Goal: Find specific page/section: Find specific page/section

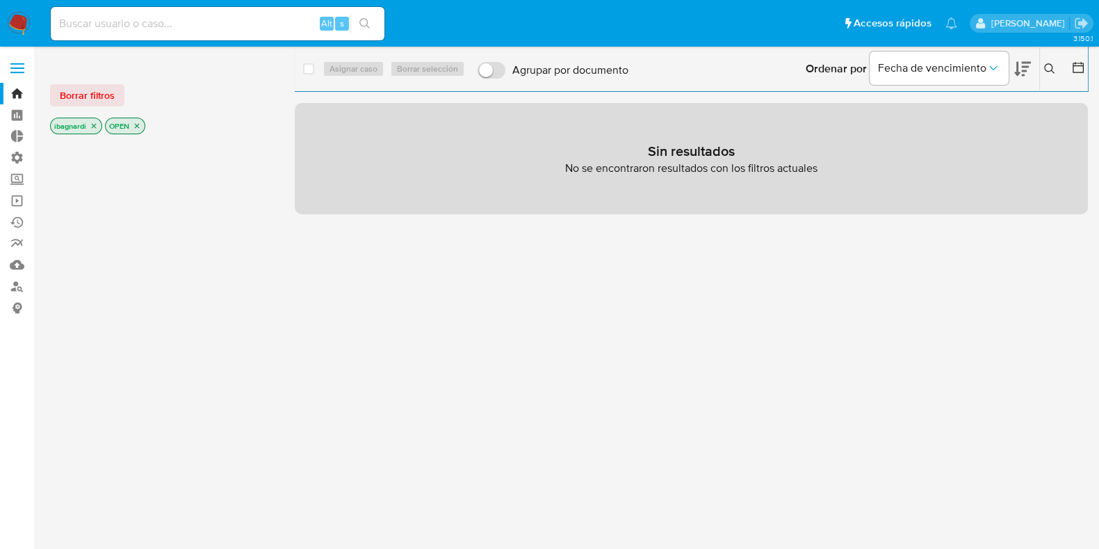
drag, startPoint x: 476, startPoint y: 322, endPoint x: 247, endPoint y: 250, distance: 239.7
click at [476, 322] on div "select-all-cases-checkbox Asignar caso Borrar selección Agrupar por documento O…" at bounding box center [691, 367] width 793 height 618
click at [12, 155] on label "Administración" at bounding box center [82, 158] width 165 height 22
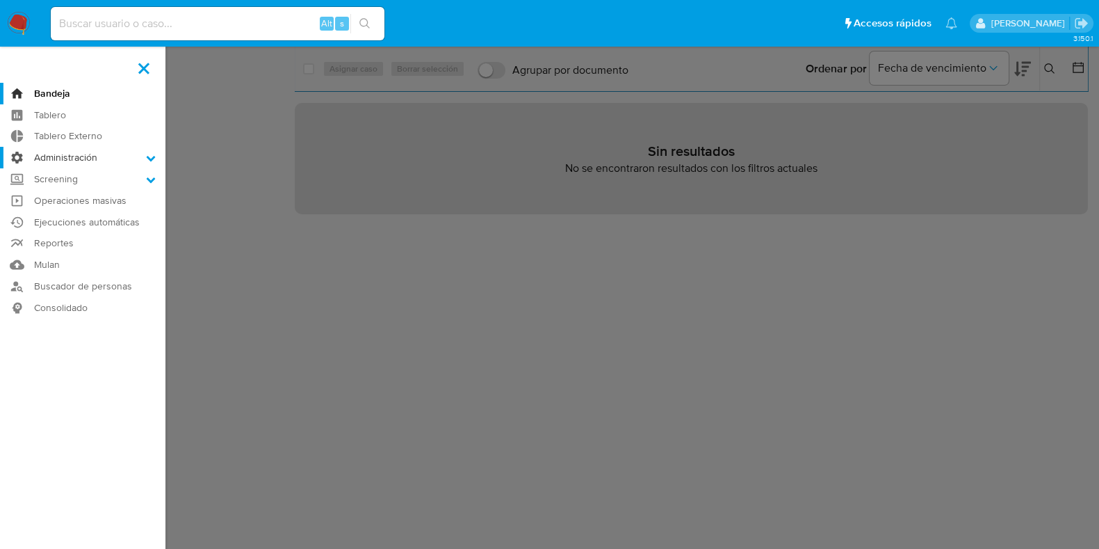
click at [0, 0] on input "Administración" at bounding box center [0, 0] width 0 height 0
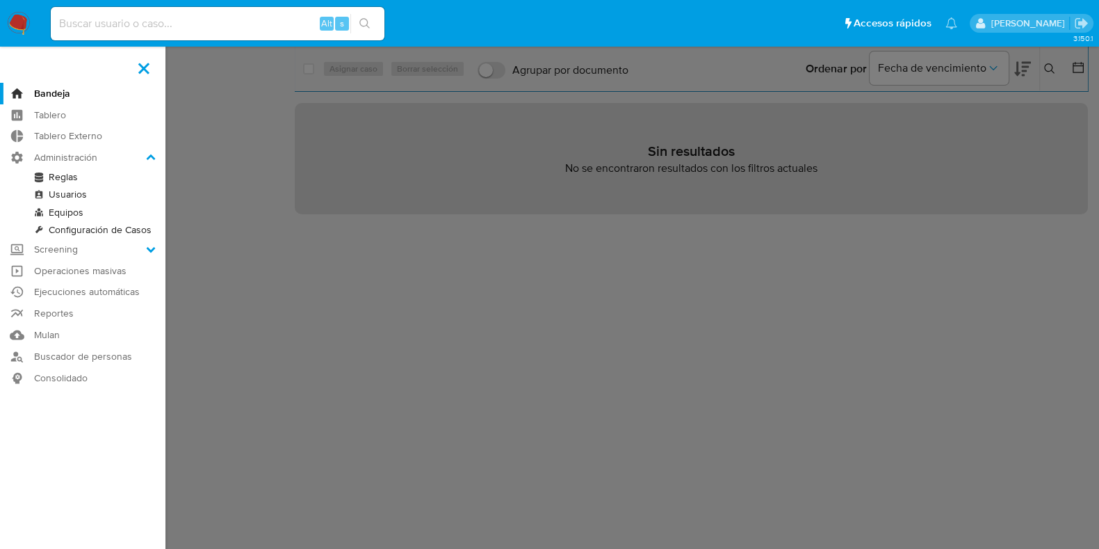
click at [70, 177] on link "Reglas" at bounding box center [82, 176] width 165 height 17
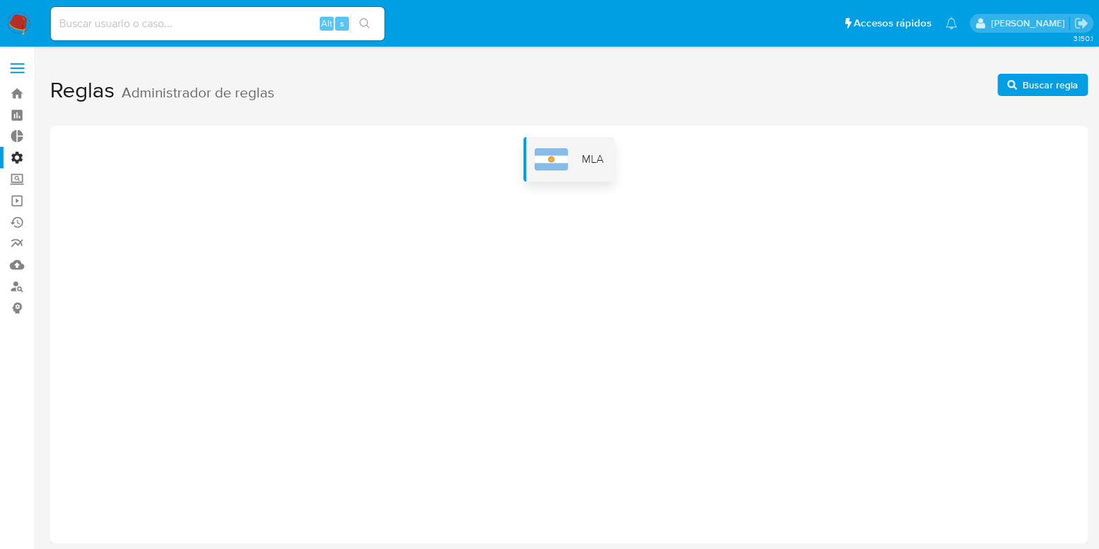
click at [581, 165] on div "MLA" at bounding box center [569, 159] width 91 height 44
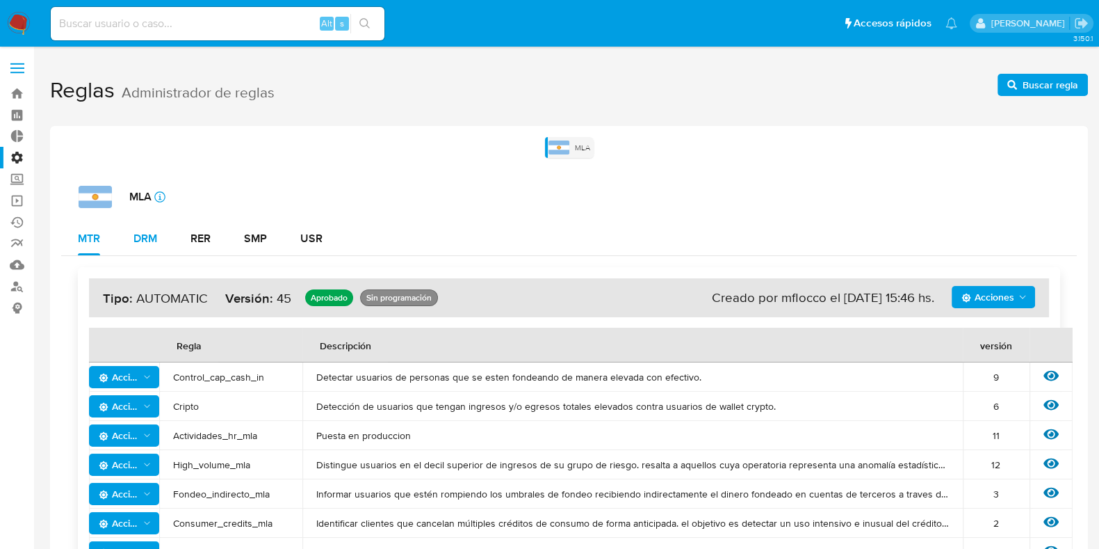
click at [156, 233] on div "DRM" at bounding box center [145, 238] width 24 height 11
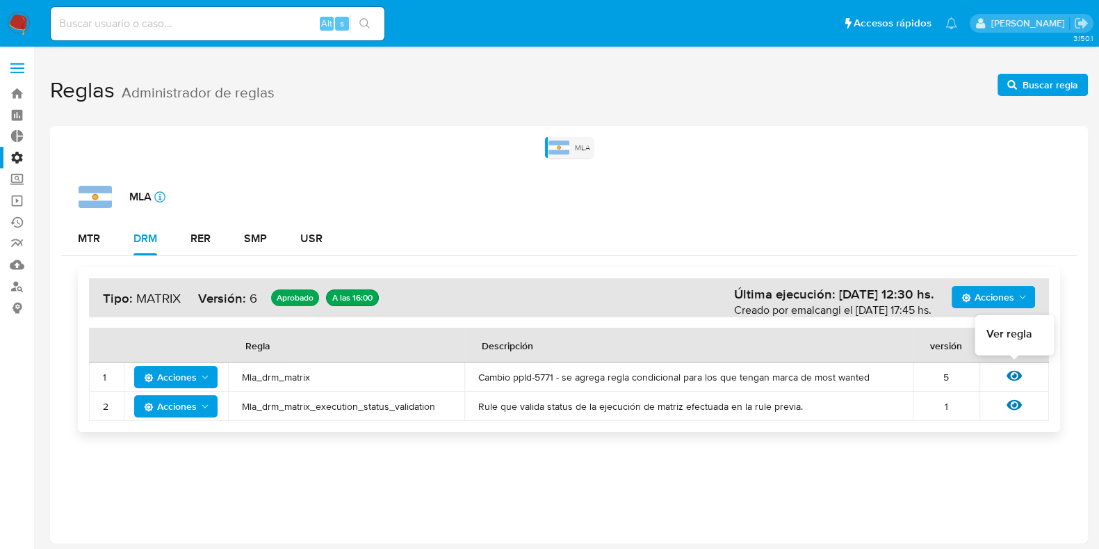
click at [1012, 375] on icon at bounding box center [1014, 376] width 15 height 10
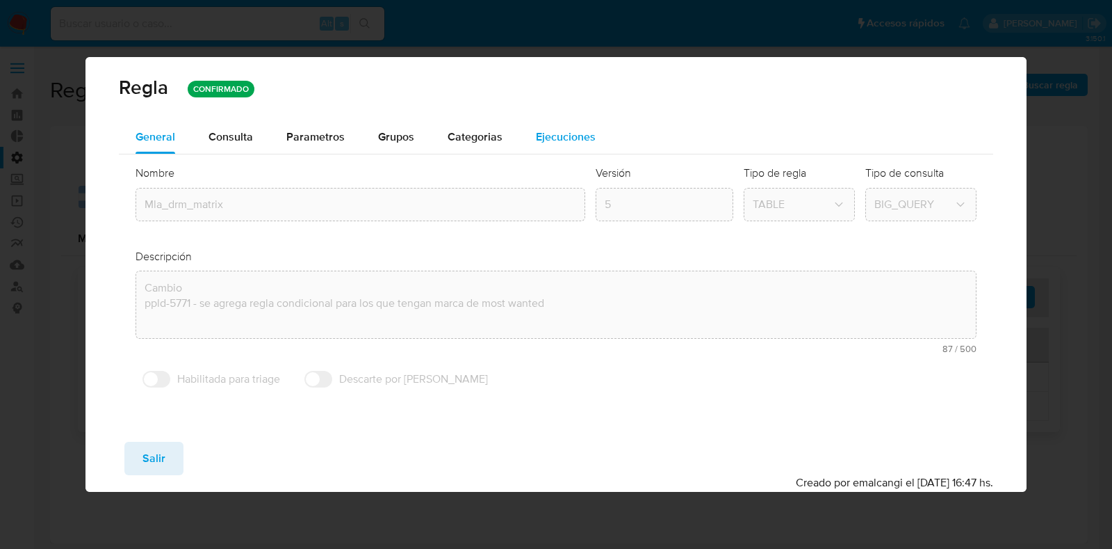
click at [560, 133] on span "Ejecuciones" at bounding box center [566, 137] width 60 height 16
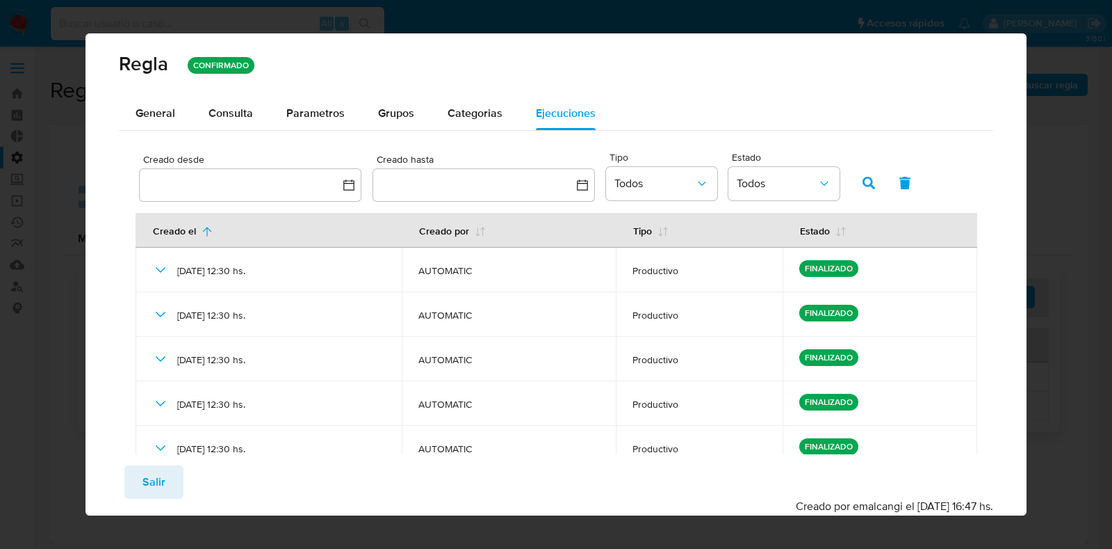
click at [217, 113] on span "Consulta" at bounding box center [231, 113] width 44 height 16
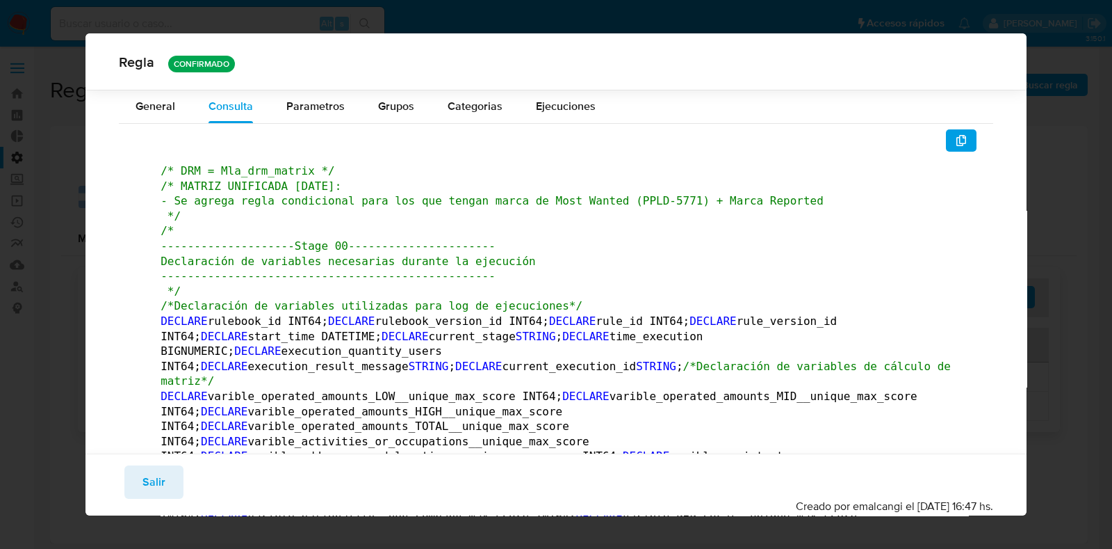
scroll to position [499, 0]
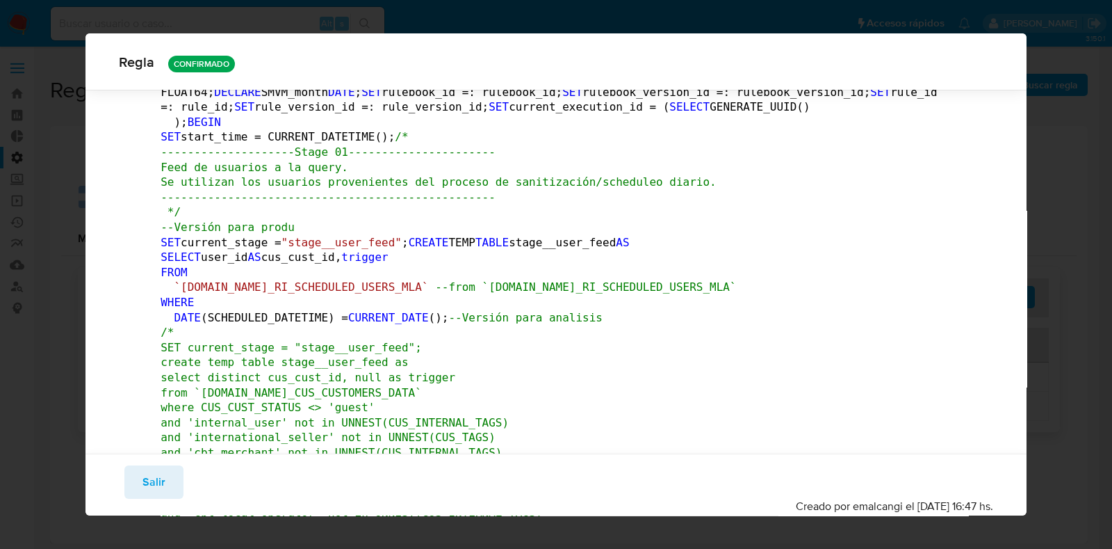
drag, startPoint x: 235, startPoint y: 405, endPoint x: 573, endPoint y: 196, distance: 397.1
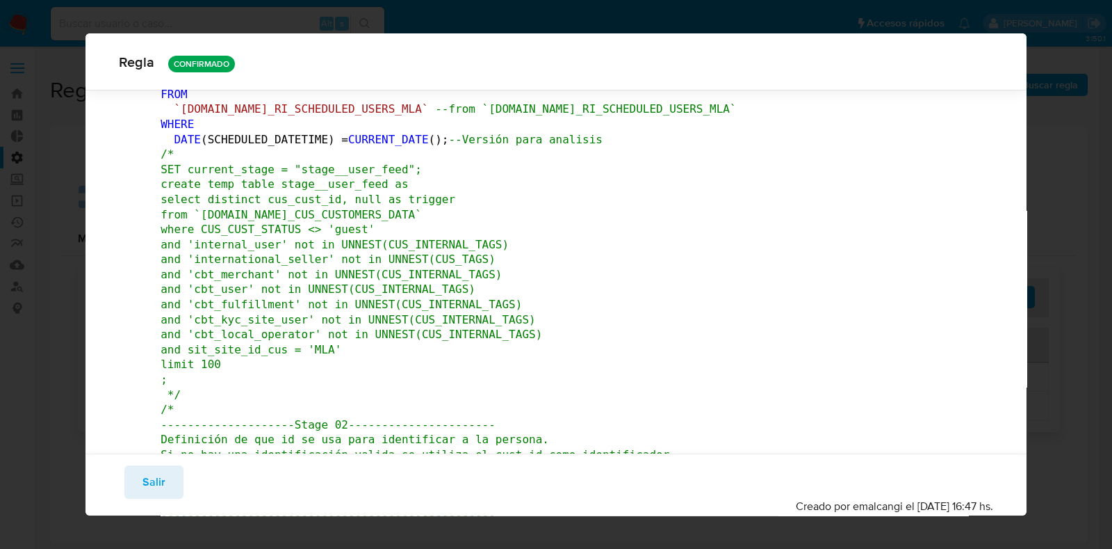
scroll to position [586, 0]
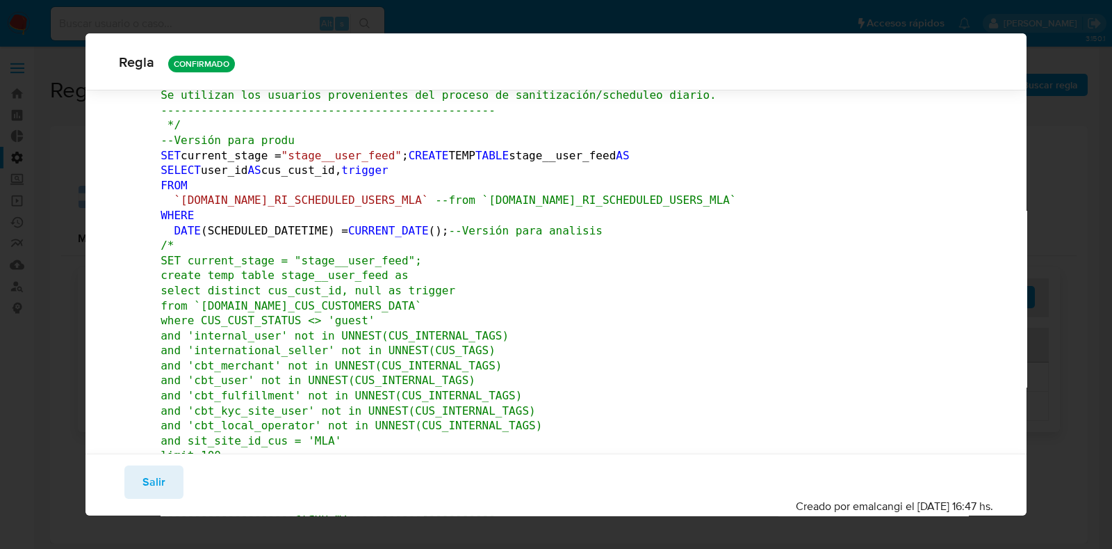
drag, startPoint x: 570, startPoint y: 29, endPoint x: 569, endPoint y: 13, distance: 15.3
click at [570, 28] on div "Regla CONFIRMADO General Consulta Parametros Grupos Categorias Ejecuciones /* D…" at bounding box center [556, 274] width 1112 height 549
click at [570, 8] on div "Regla CONFIRMADO General Consulta Parametros Grupos Categorias Ejecuciones /* D…" at bounding box center [556, 274] width 1112 height 549
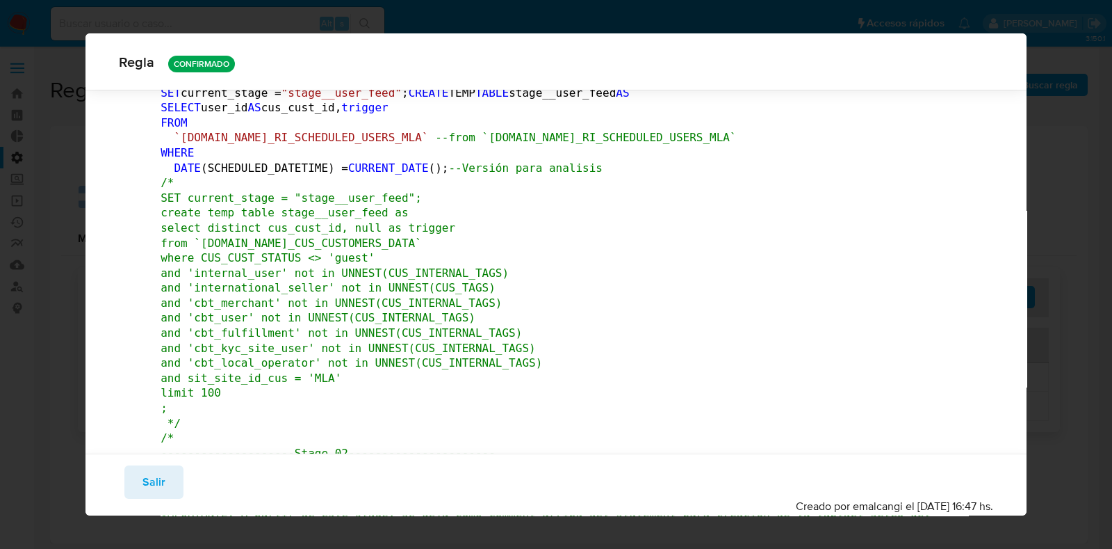
scroll to position [673, 0]
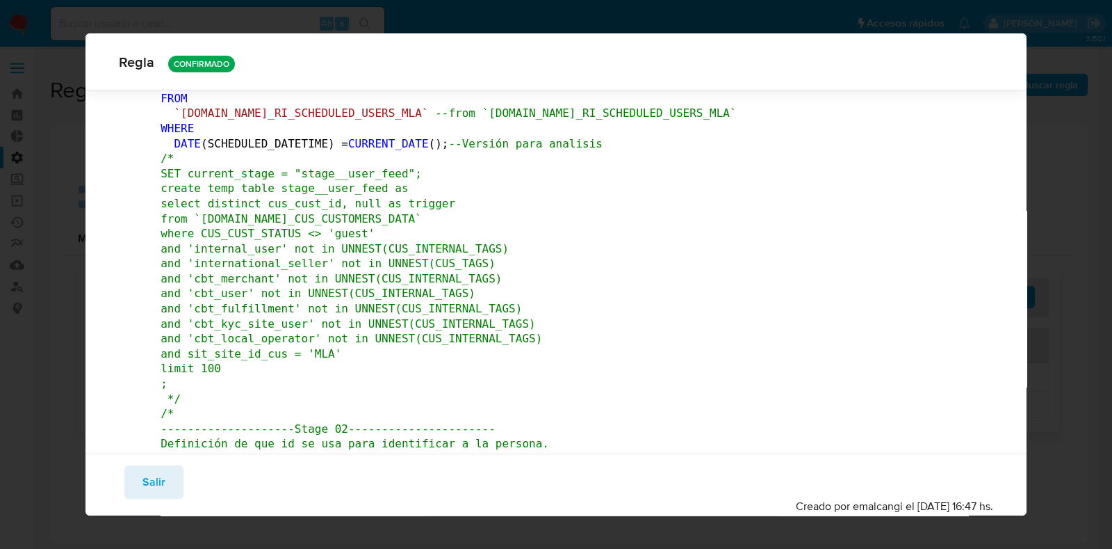
click at [164, 476] on button "Salir" at bounding box center [153, 481] width 59 height 33
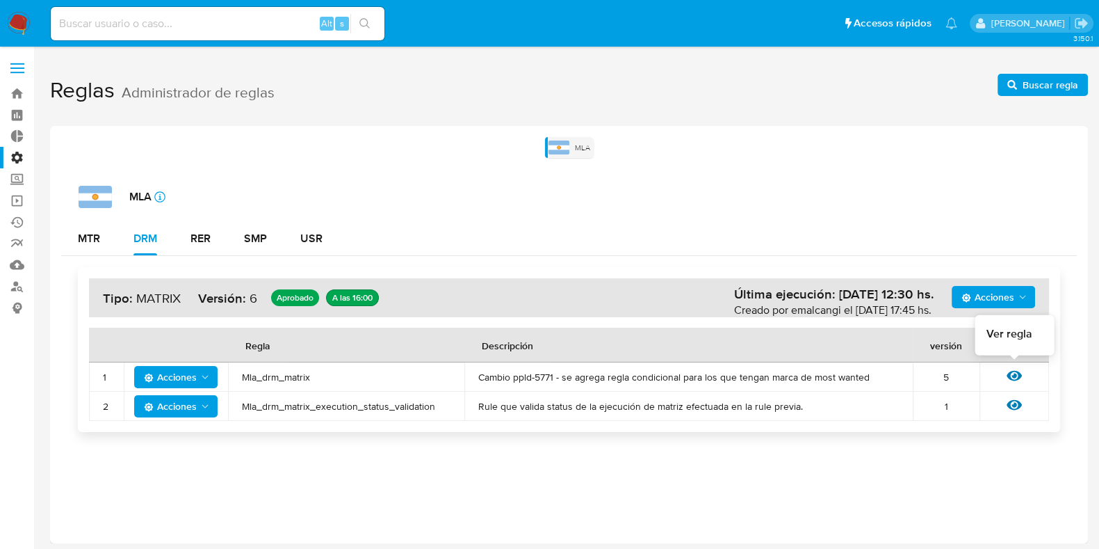
click at [1015, 377] on icon at bounding box center [1014, 375] width 15 height 15
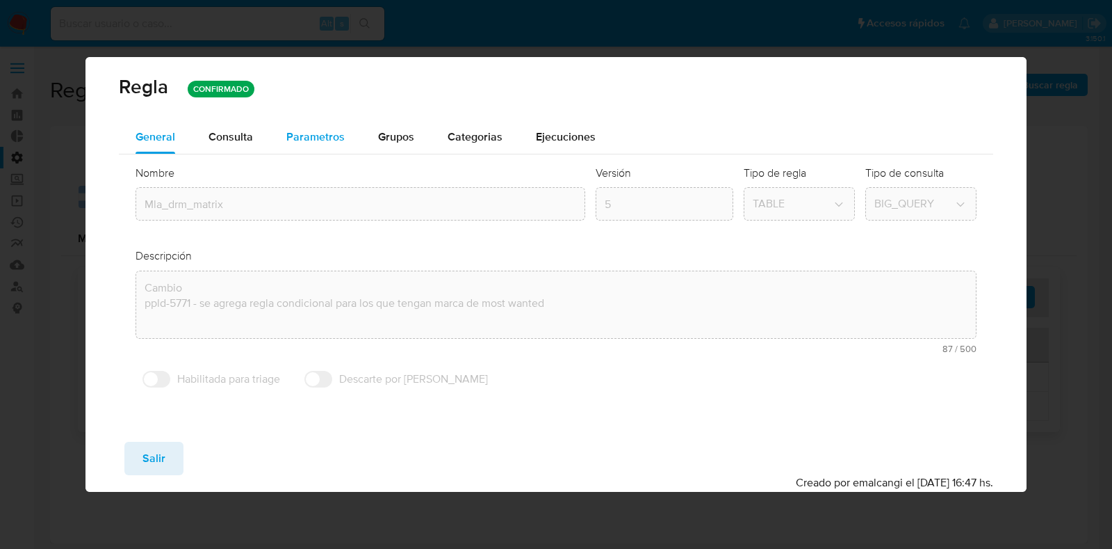
click at [323, 136] on span "Parametros" at bounding box center [315, 137] width 58 height 16
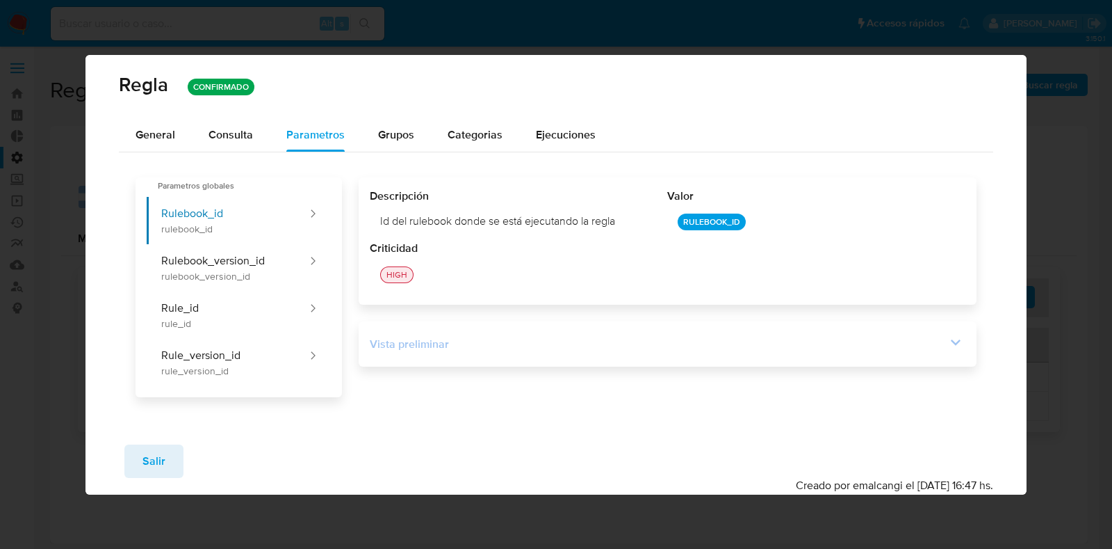
click at [421, 343] on div "Vista preliminar" at bounding box center [658, 343] width 576 height 15
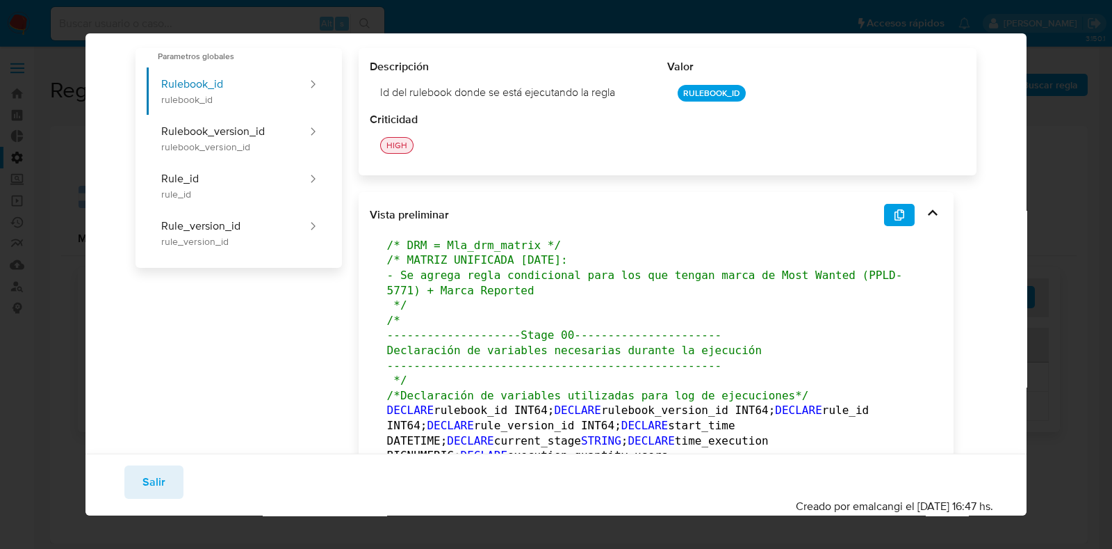
scroll to position [0, 0]
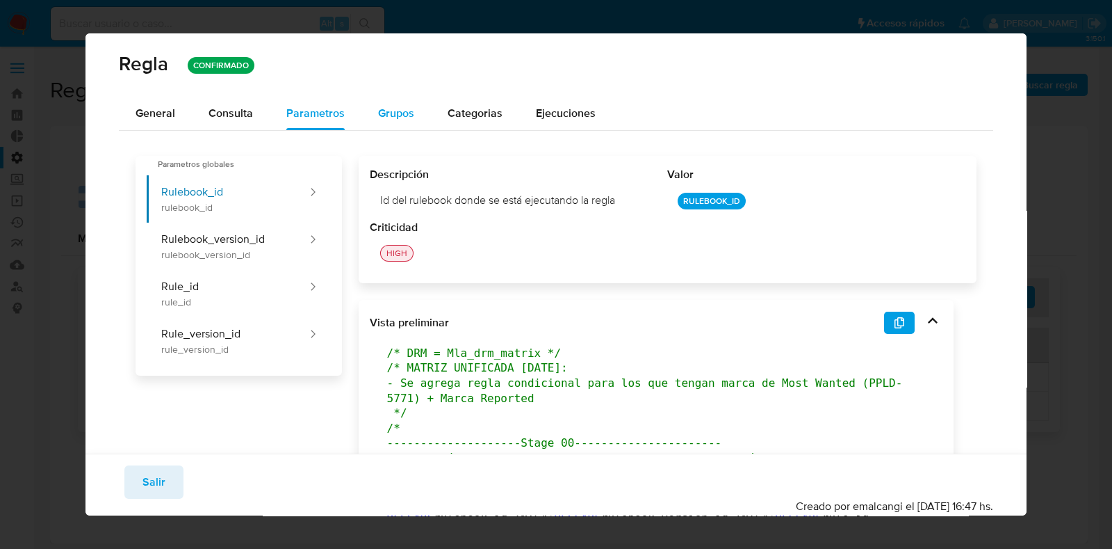
click at [393, 114] on span "Grupos" at bounding box center [396, 113] width 36 height 16
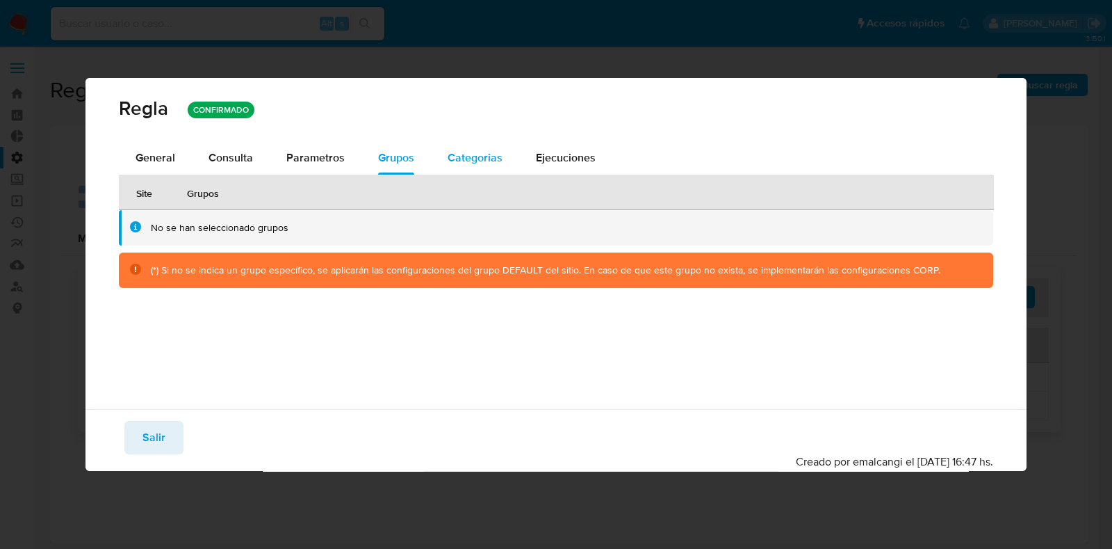
click at [482, 161] on span "Categorias" at bounding box center [475, 157] width 55 height 16
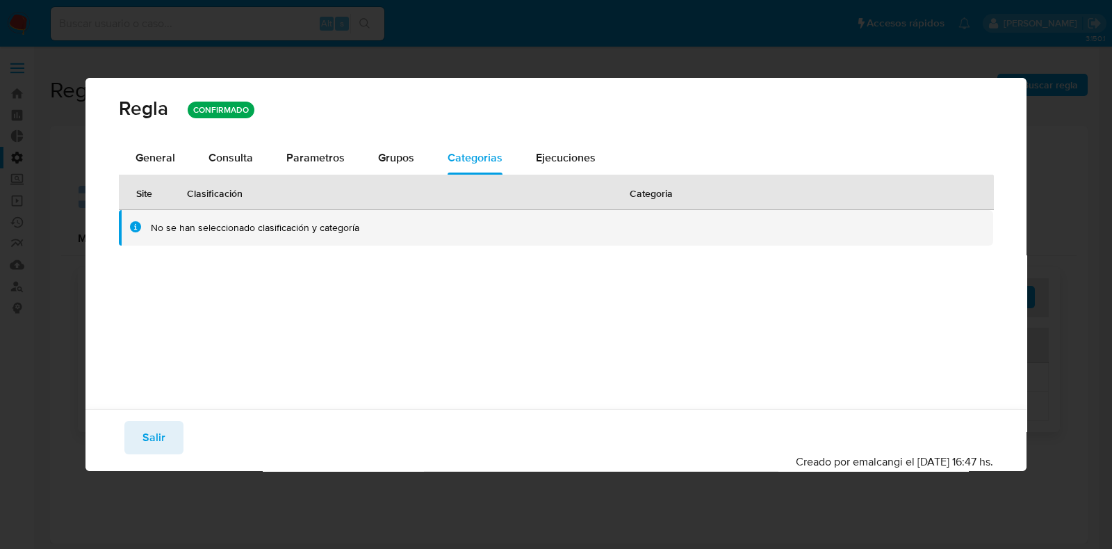
click at [553, 159] on span "Ejecuciones" at bounding box center [566, 157] width 60 height 16
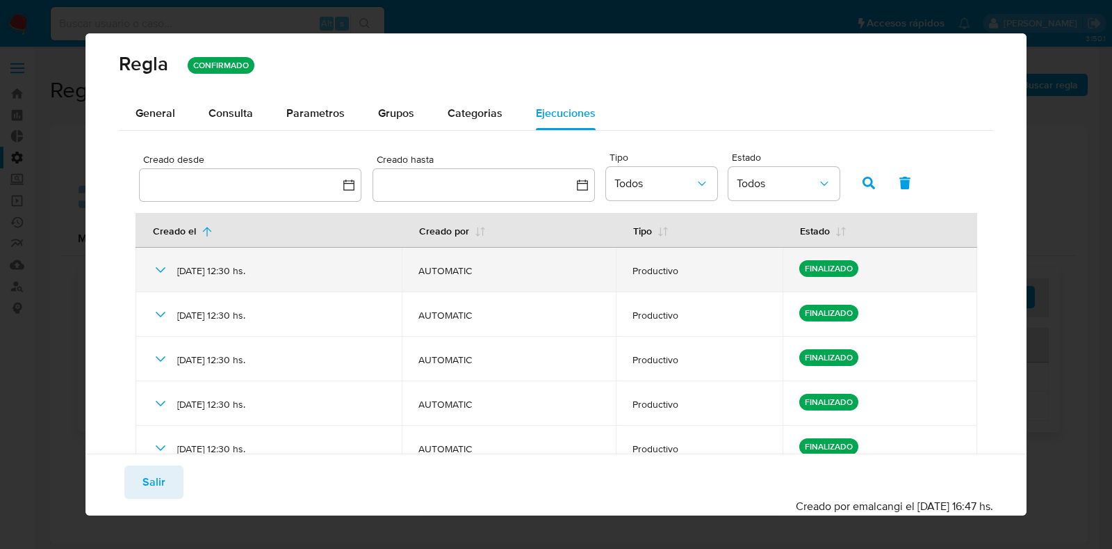
click at [160, 261] on icon at bounding box center [160, 269] width 17 height 17
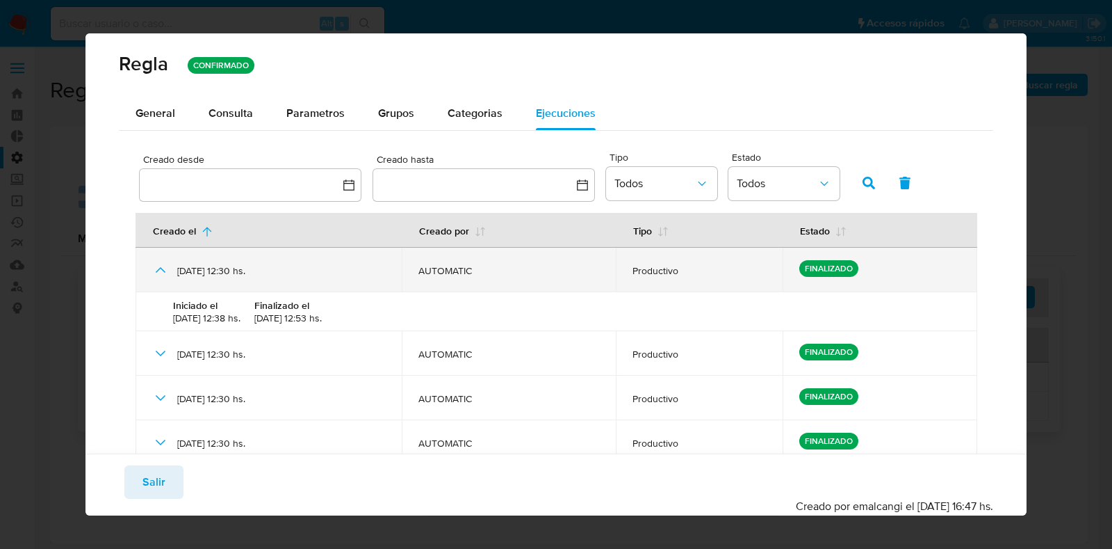
click at [162, 264] on icon at bounding box center [160, 269] width 17 height 17
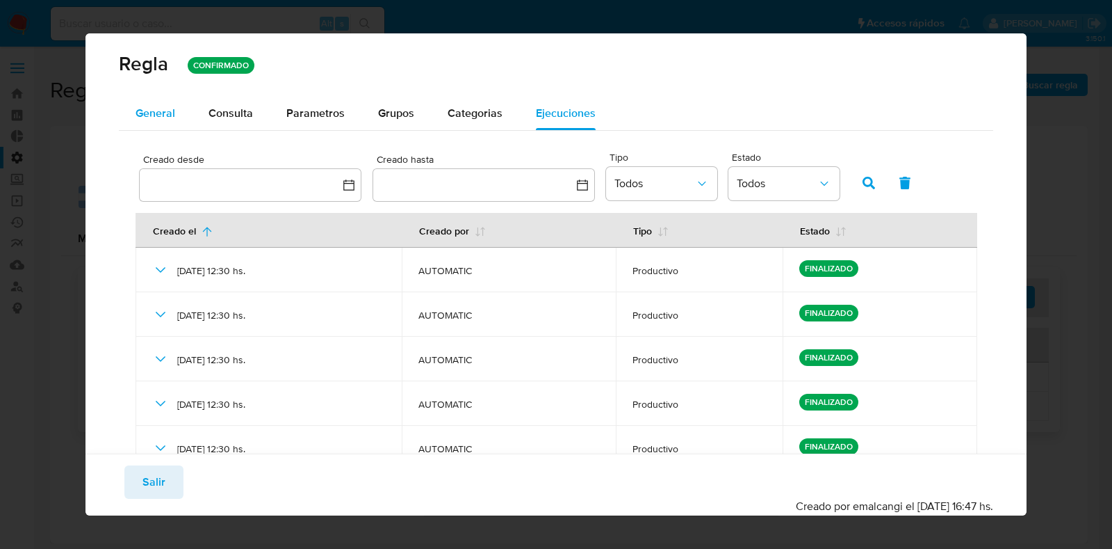
click at [170, 118] on span "General" at bounding box center [156, 113] width 40 height 16
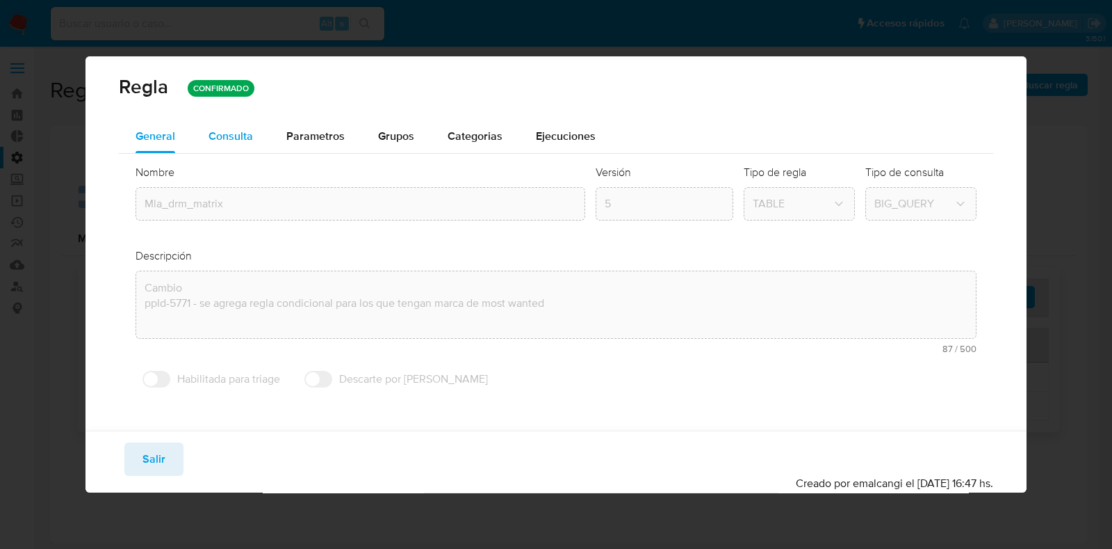
click at [221, 135] on span "Consulta" at bounding box center [231, 136] width 44 height 16
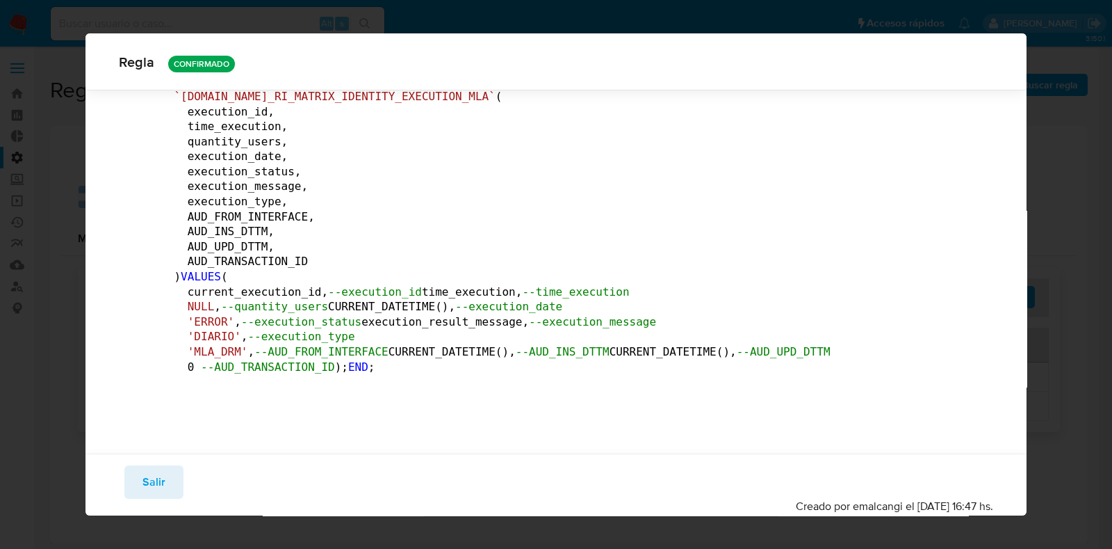
scroll to position [317324, 0]
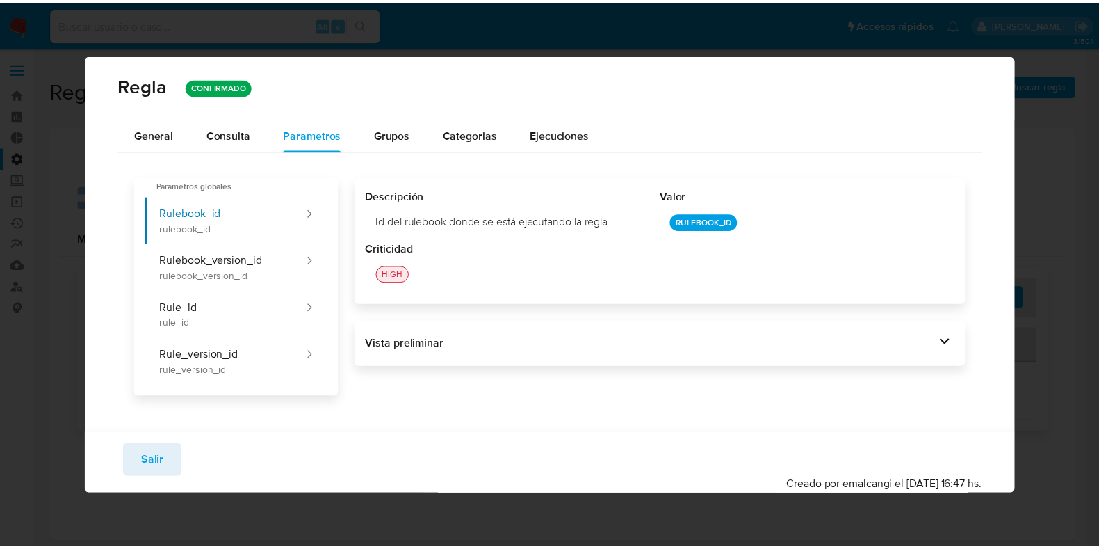
scroll to position [0, 0]
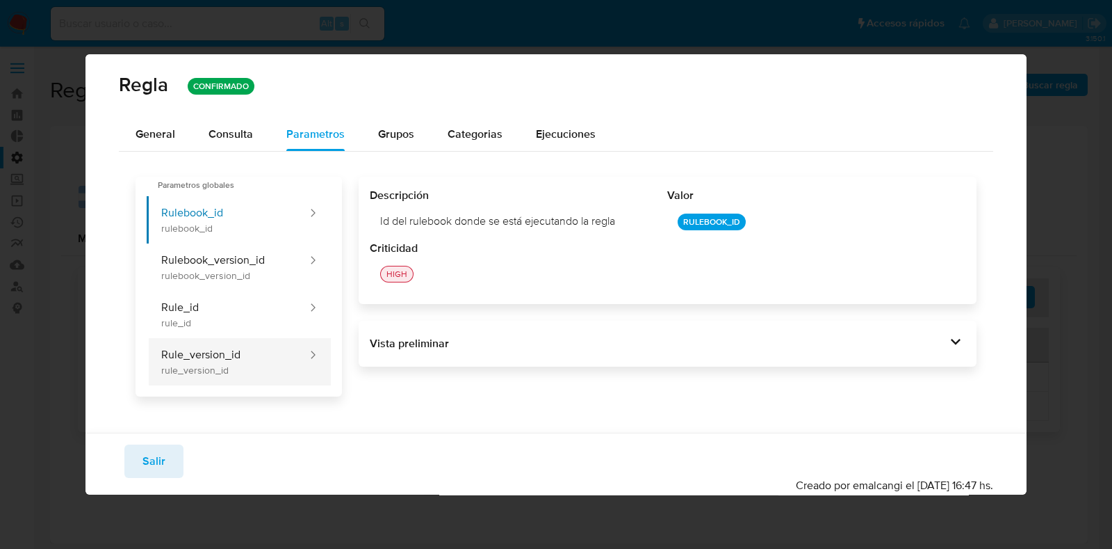
click at [308, 355] on button "Rule_version_id rule_version_id" at bounding box center [227, 361] width 161 height 47
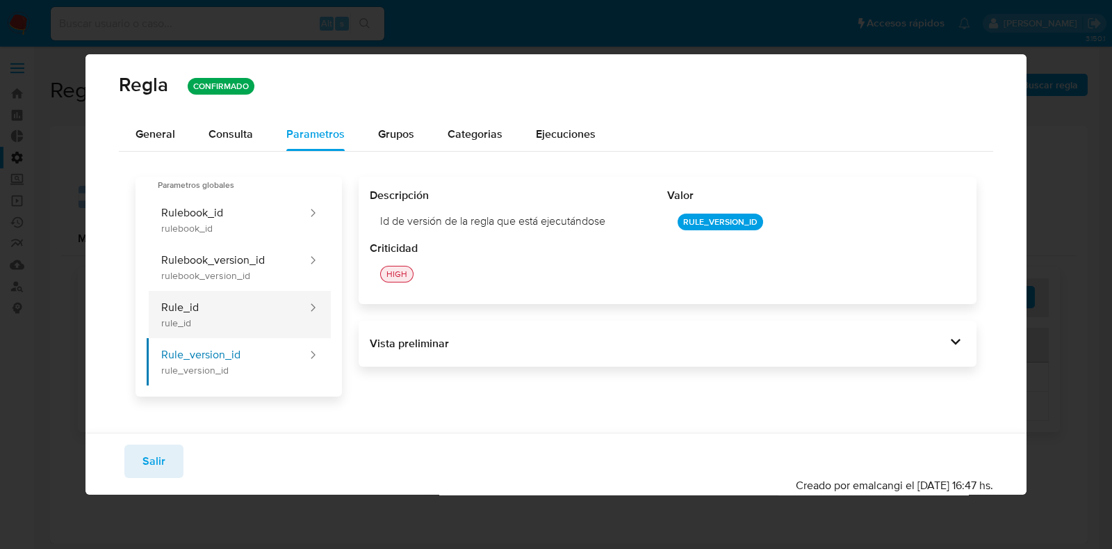
click at [308, 299] on button "Rule_id rule_id" at bounding box center [227, 314] width 161 height 47
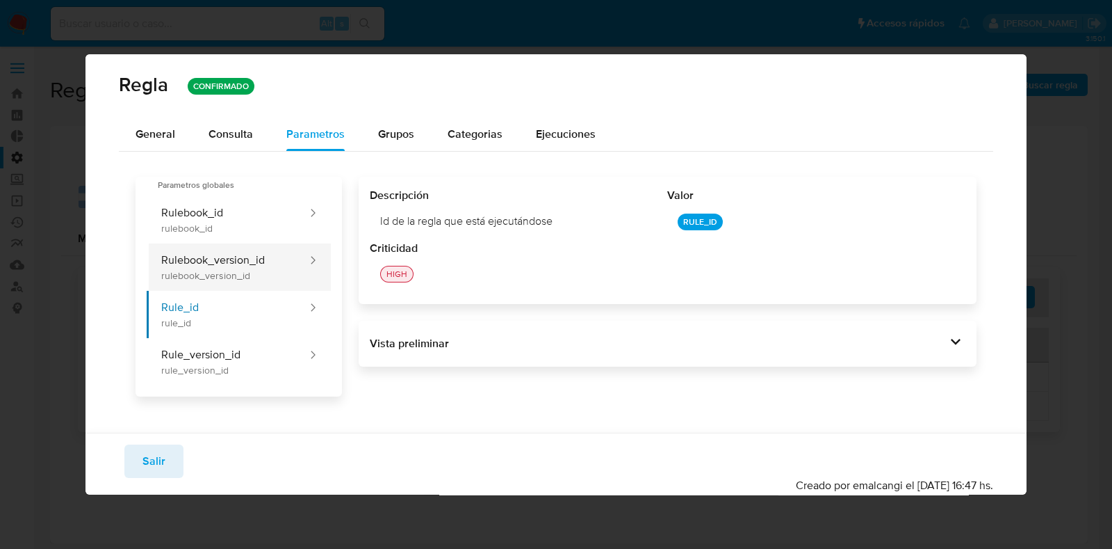
click at [308, 260] on button "Rulebook_version_id rulebook_version_id" at bounding box center [227, 266] width 161 height 47
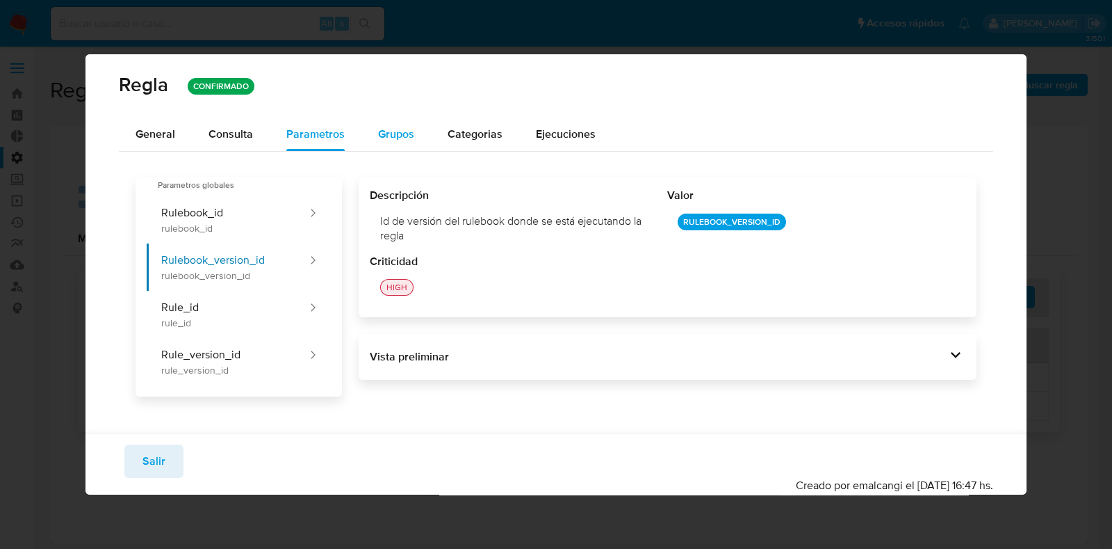
click at [415, 130] on button "Grupos" at bounding box center [397, 133] width 70 height 33
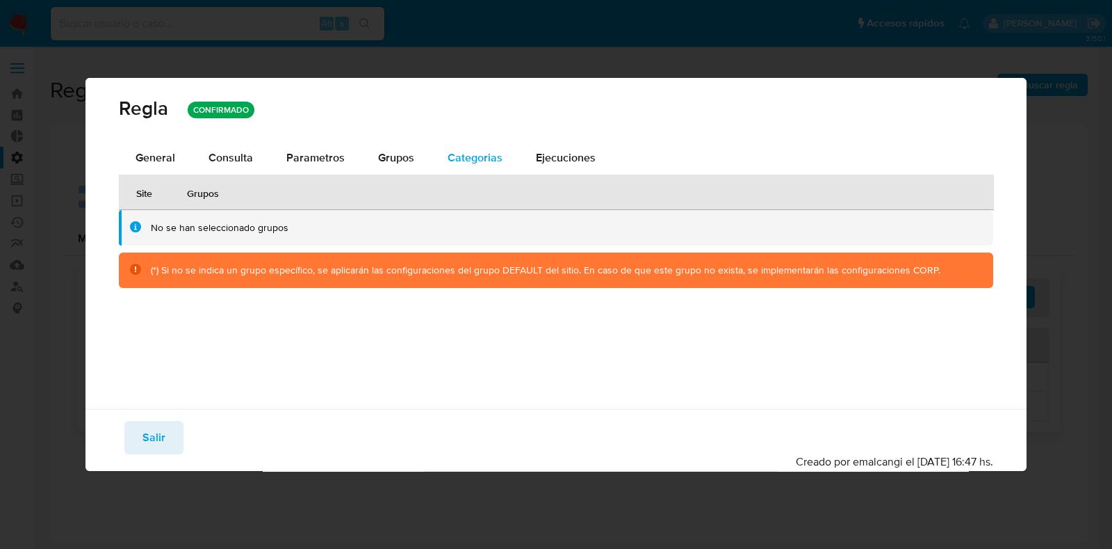
click at [475, 160] on span "Categorias" at bounding box center [475, 157] width 55 height 16
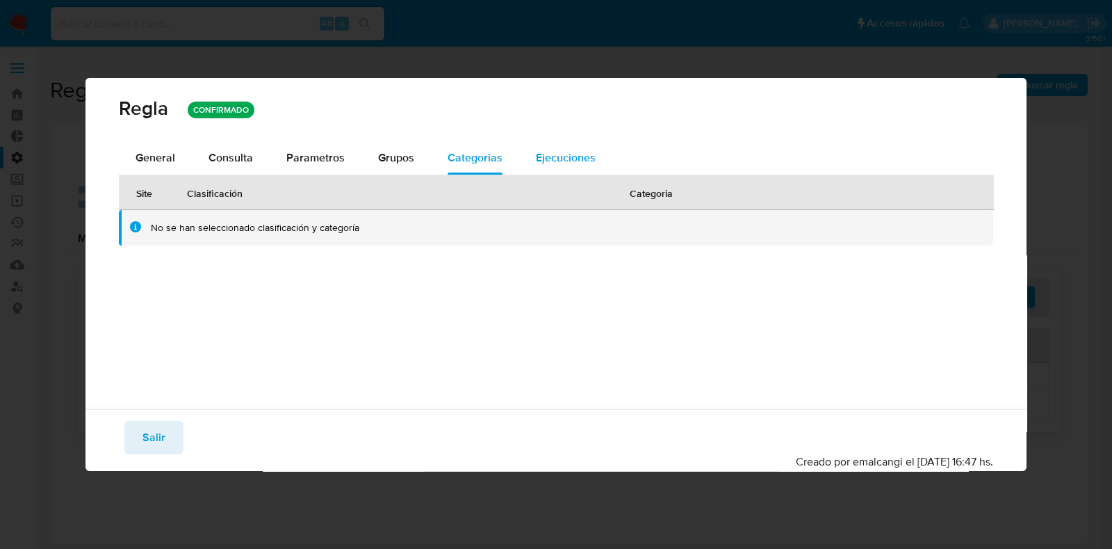
click at [570, 155] on span "Ejecuciones" at bounding box center [566, 157] width 60 height 16
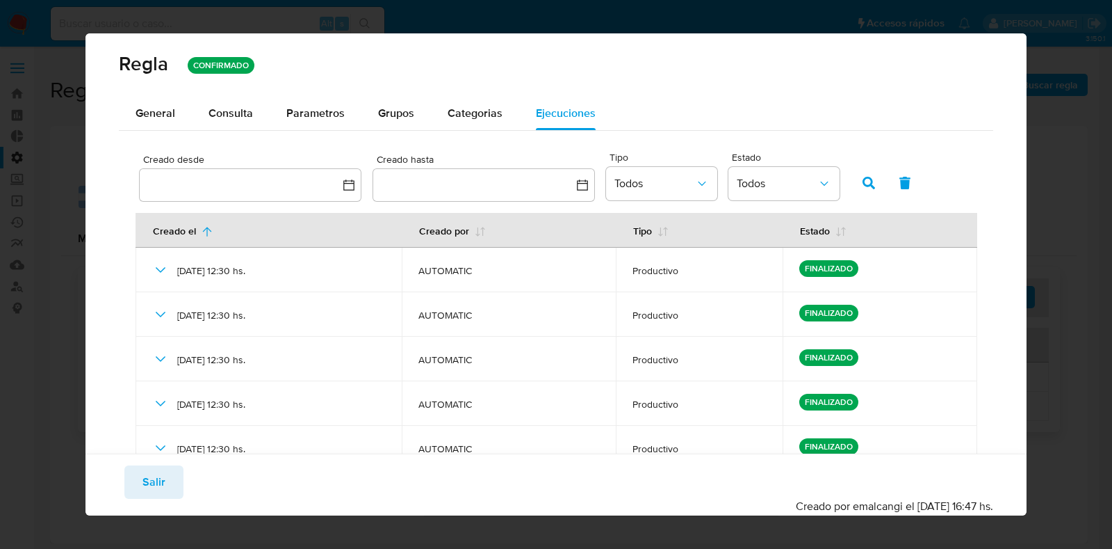
click at [914, 74] on div "Regla CONFIRMADO" at bounding box center [556, 63] width 875 height 27
click at [914, 90] on div "Regla CONFIRMADO" at bounding box center [556, 64] width 941 height 63
click at [149, 480] on span "Salir" at bounding box center [154, 482] width 23 height 31
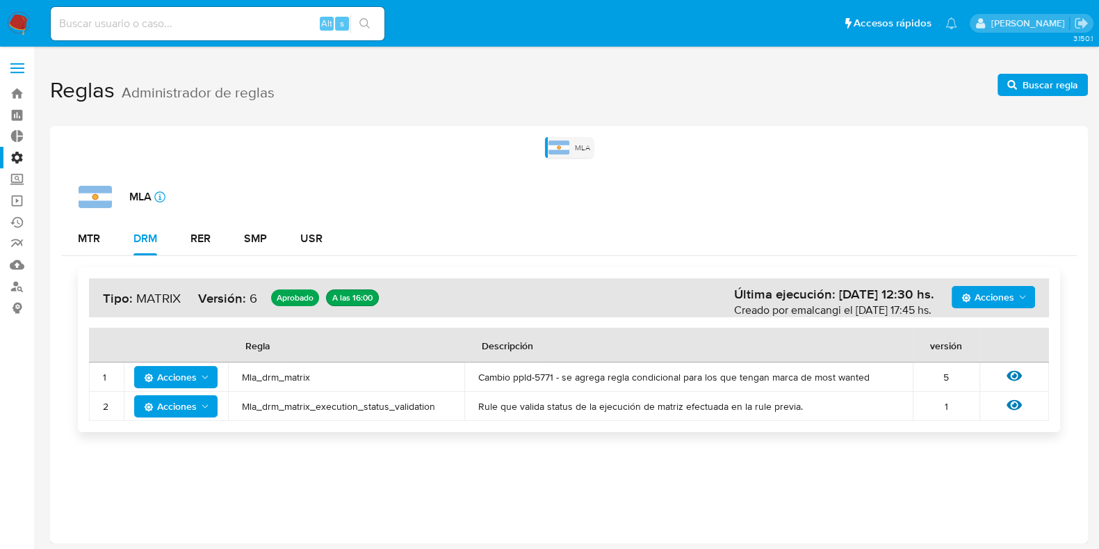
click at [448, 206] on div "MLA icon-info-16" at bounding box center [578, 197] width 998 height 22
